Goal: Transaction & Acquisition: Purchase product/service

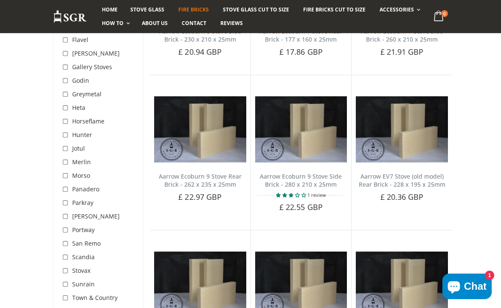
scroll to position [390, 0]
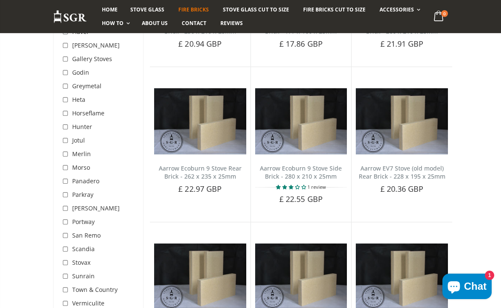
click at [65, 170] on input "checkbox" at bounding box center [66, 168] width 8 height 8
checkbox input "true"
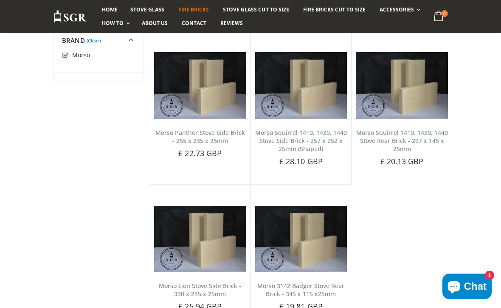
scroll to position [413, 0]
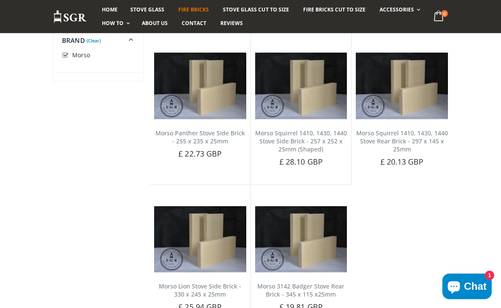
click at [308, 129] on link "Morso Squirrel 1410, 1430, 1440 Stove Side Brick - 257 x 252 x 25mm (Shaped)" at bounding box center [301, 141] width 92 height 24
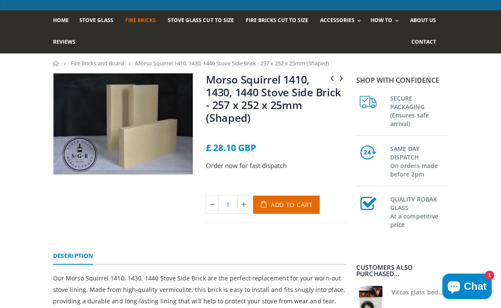
scroll to position [48, 0]
click at [295, 208] on span "Add to Cart" at bounding box center [292, 205] width 42 height 8
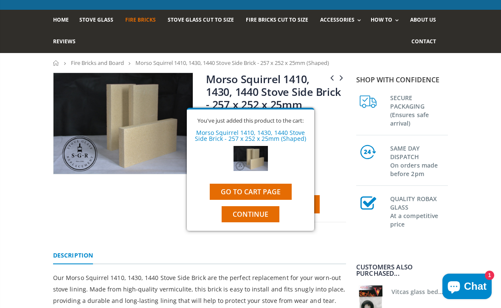
click at [263, 219] on span "Continue" at bounding box center [251, 214] width 36 height 9
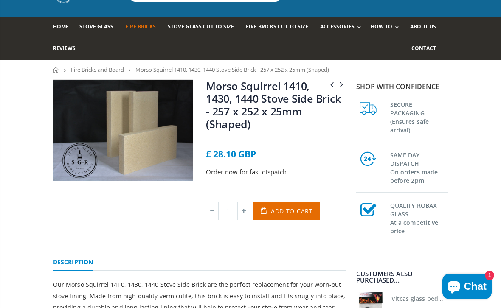
scroll to position [35, 0]
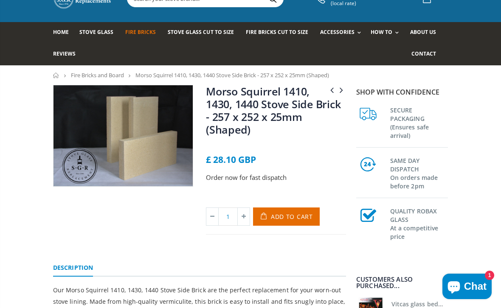
click at [50, 105] on div at bounding box center [123, 160] width 153 height 150
click at [345, 88] on icon at bounding box center [341, 89] width 9 height 13
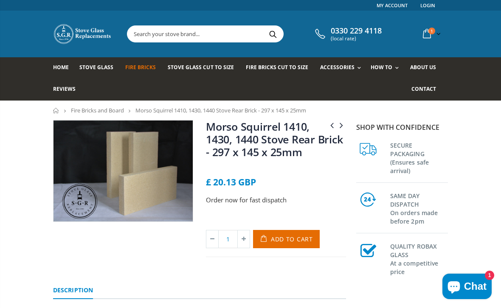
click at [343, 126] on icon at bounding box center [341, 125] width 9 height 13
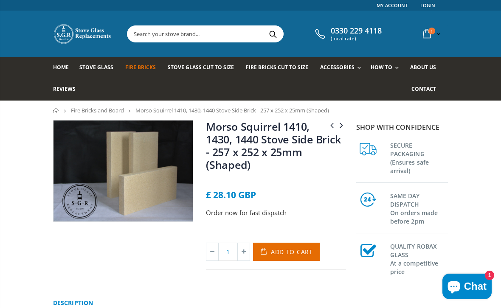
scroll to position [35, 0]
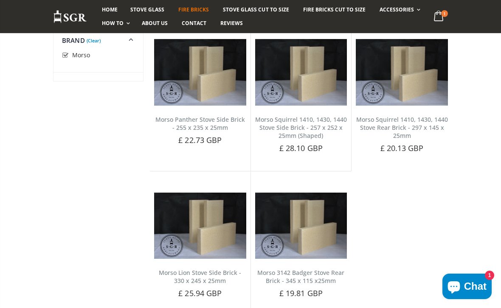
scroll to position [404, 0]
